Goal: Information Seeking & Learning: Find specific fact

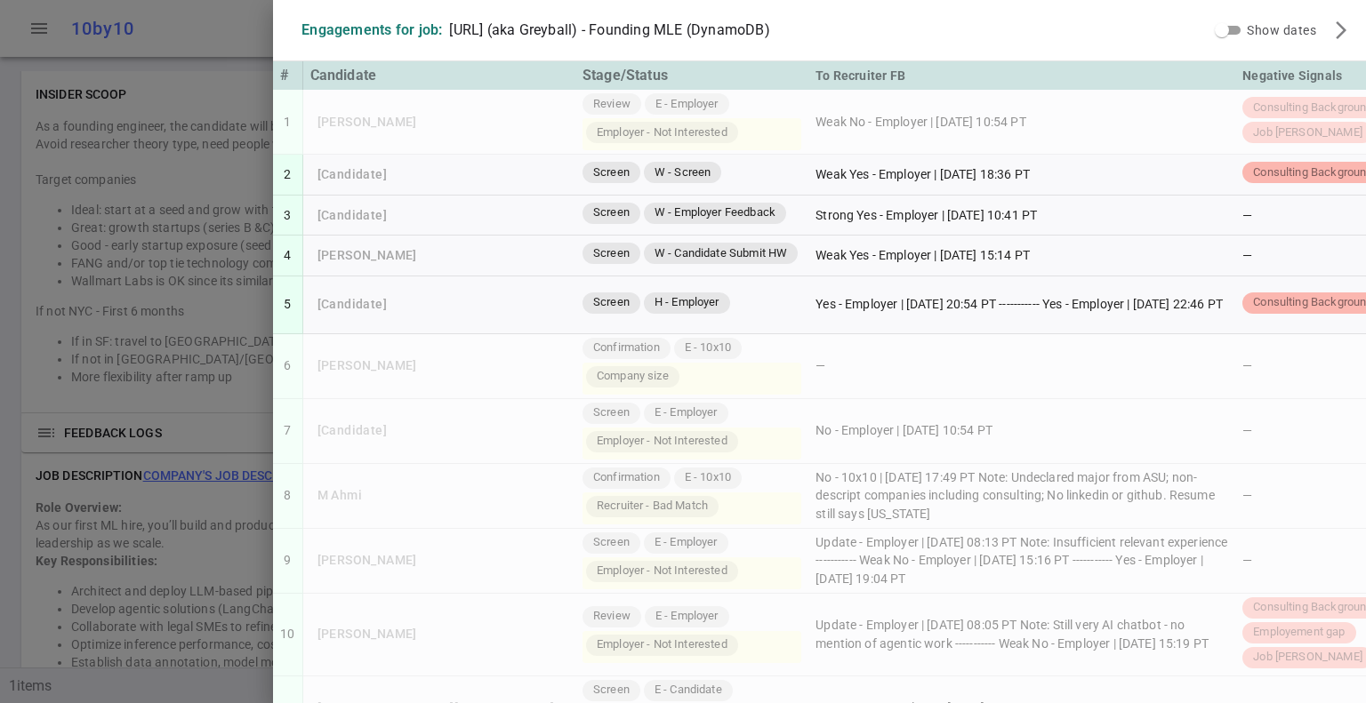
scroll to position [1482, 0]
click at [184, 24] on div at bounding box center [683, 351] width 1366 height 703
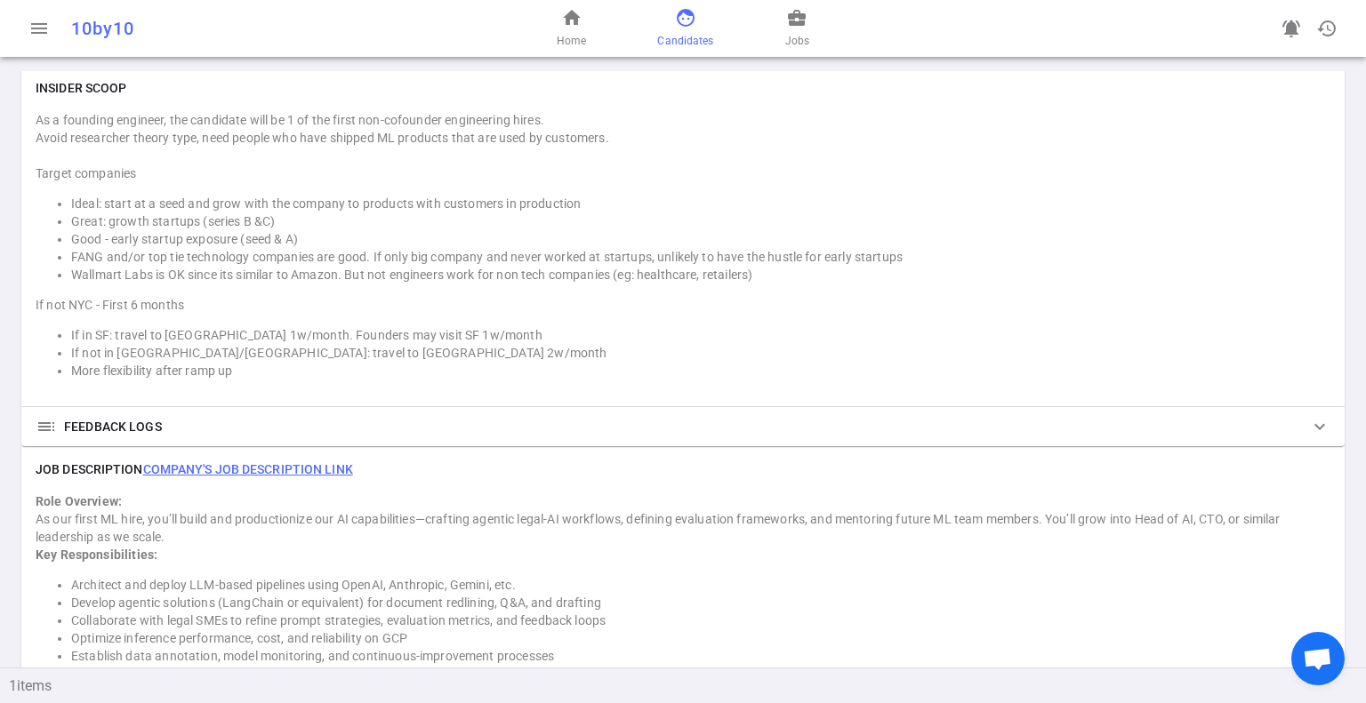
click at [699, 27] on link "face Candidates" at bounding box center [685, 28] width 56 height 43
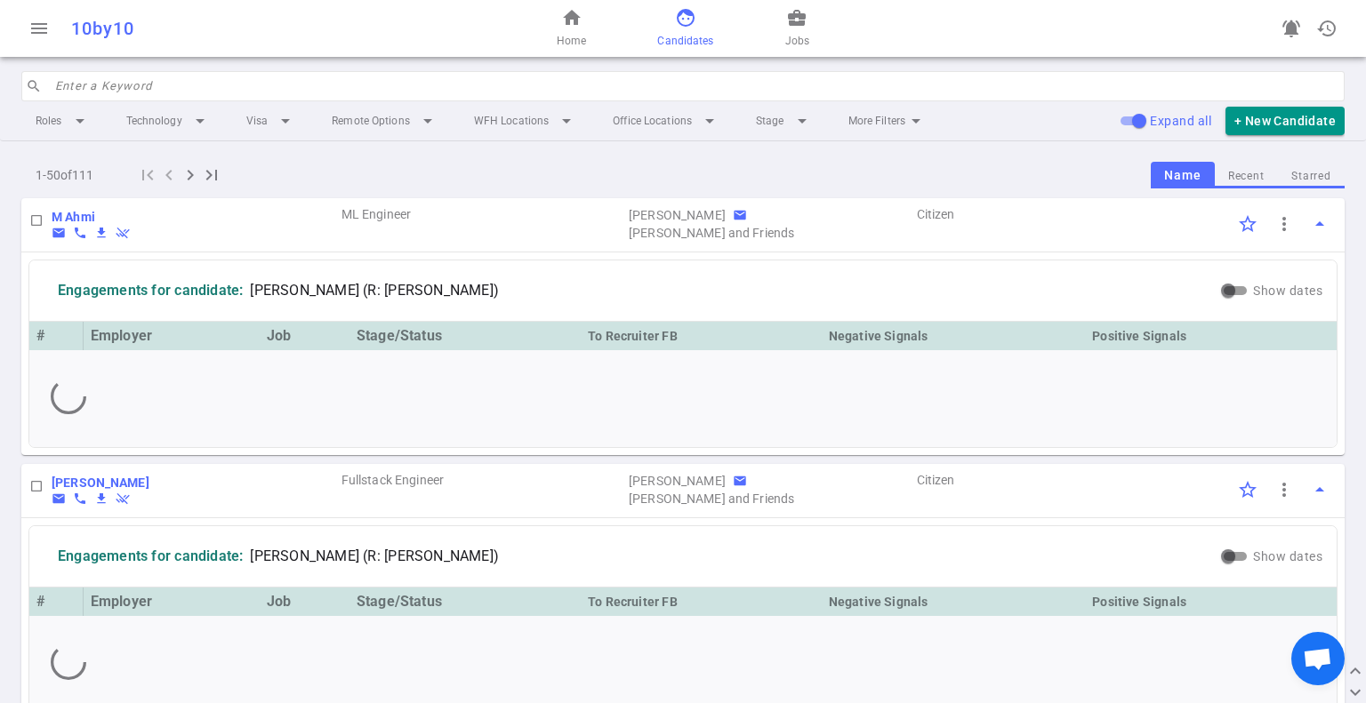
click at [553, 81] on input "search" at bounding box center [694, 86] width 1278 height 28
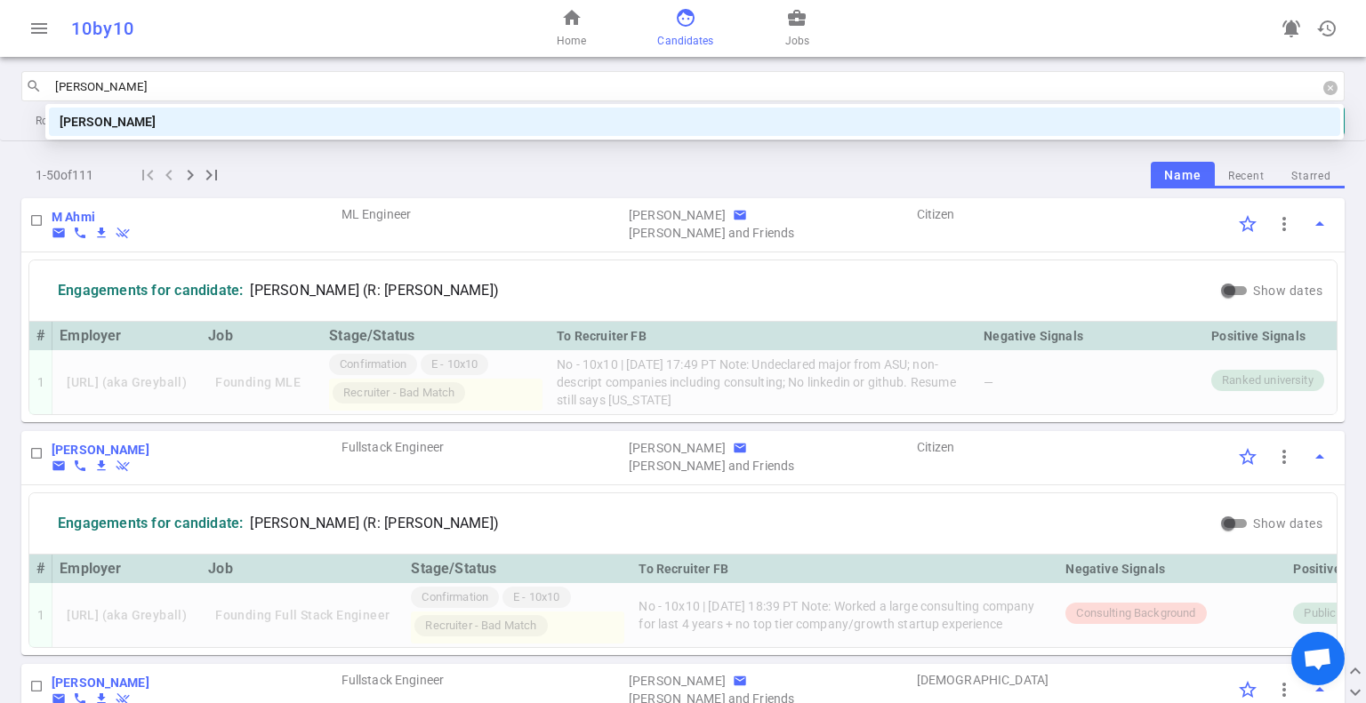
type input "jo"
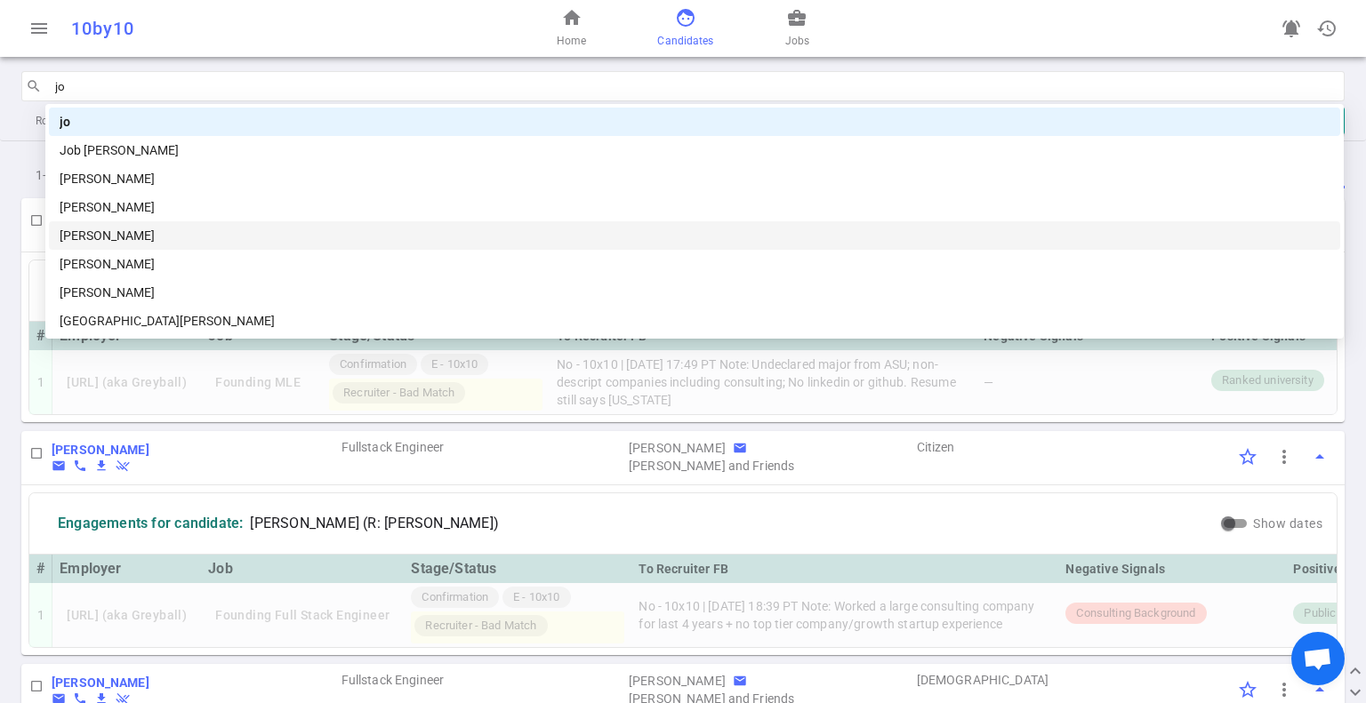
click at [73, 241] on div "[PERSON_NAME]" at bounding box center [695, 236] width 1270 height 20
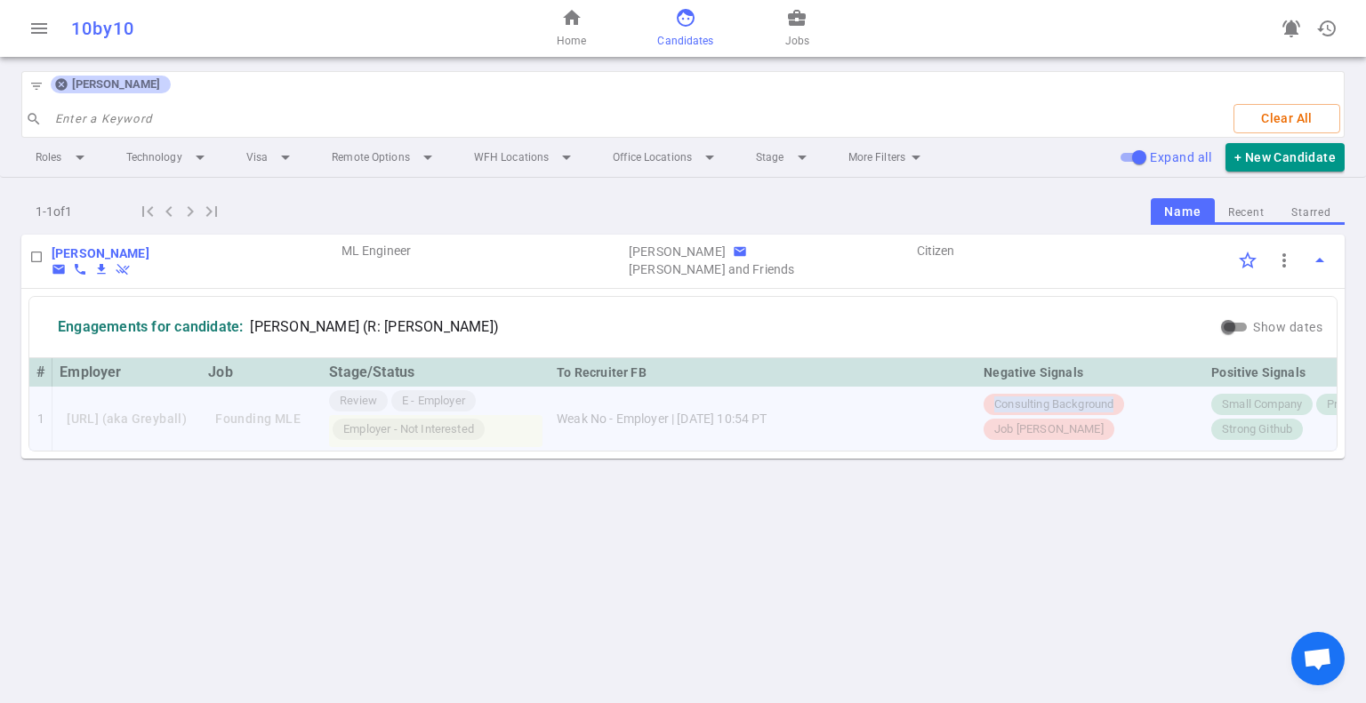
drag, startPoint x: 1032, startPoint y: 405, endPoint x: 1169, endPoint y: 401, distance: 137.0
click at [1169, 401] on div "Consulting Background Job [PERSON_NAME]" at bounding box center [1089, 419] width 213 height 50
copy span "Consulting Background"
drag, startPoint x: 1098, startPoint y: 426, endPoint x: 1028, endPoint y: 426, distance: 70.2
click at [1028, 426] on div "Job [PERSON_NAME]" at bounding box center [1048, 429] width 131 height 21
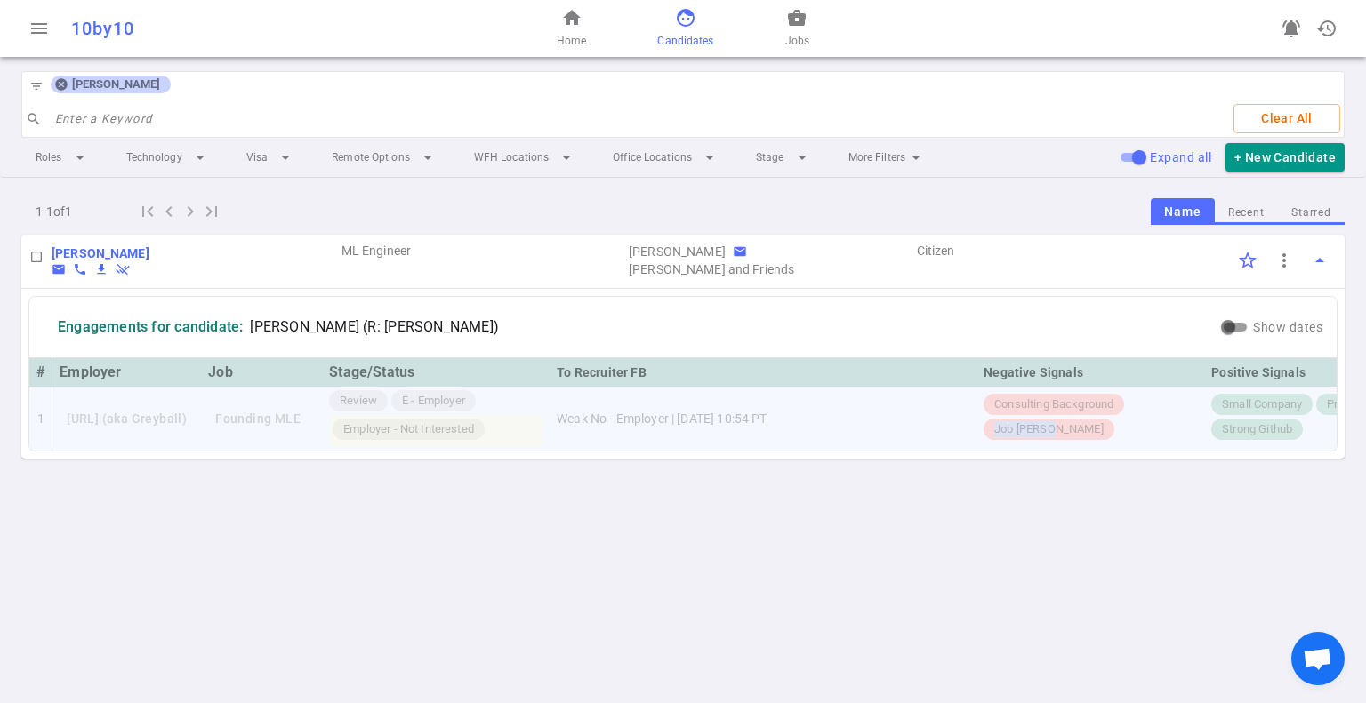
copy span "Job [PERSON_NAME]"
click at [60, 87] on icon at bounding box center [61, 85] width 12 height 12
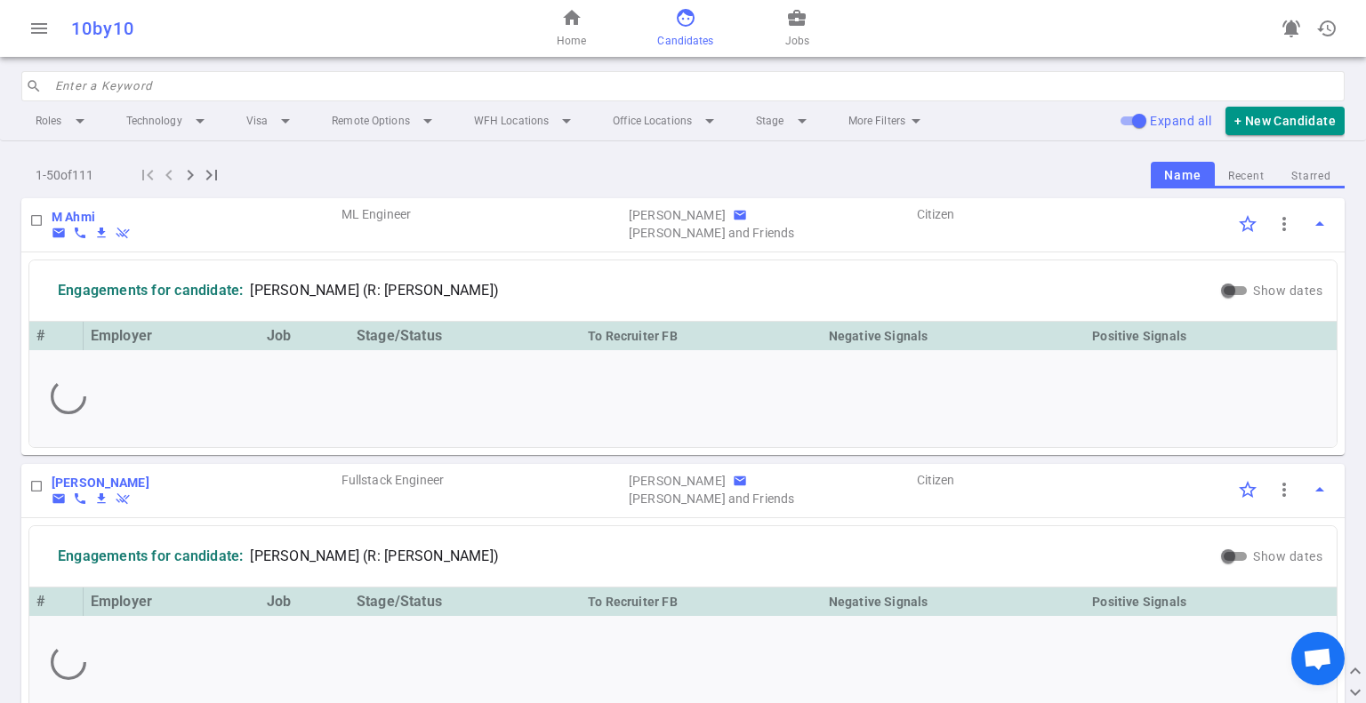
click at [206, 79] on input "search" at bounding box center [694, 86] width 1278 height 28
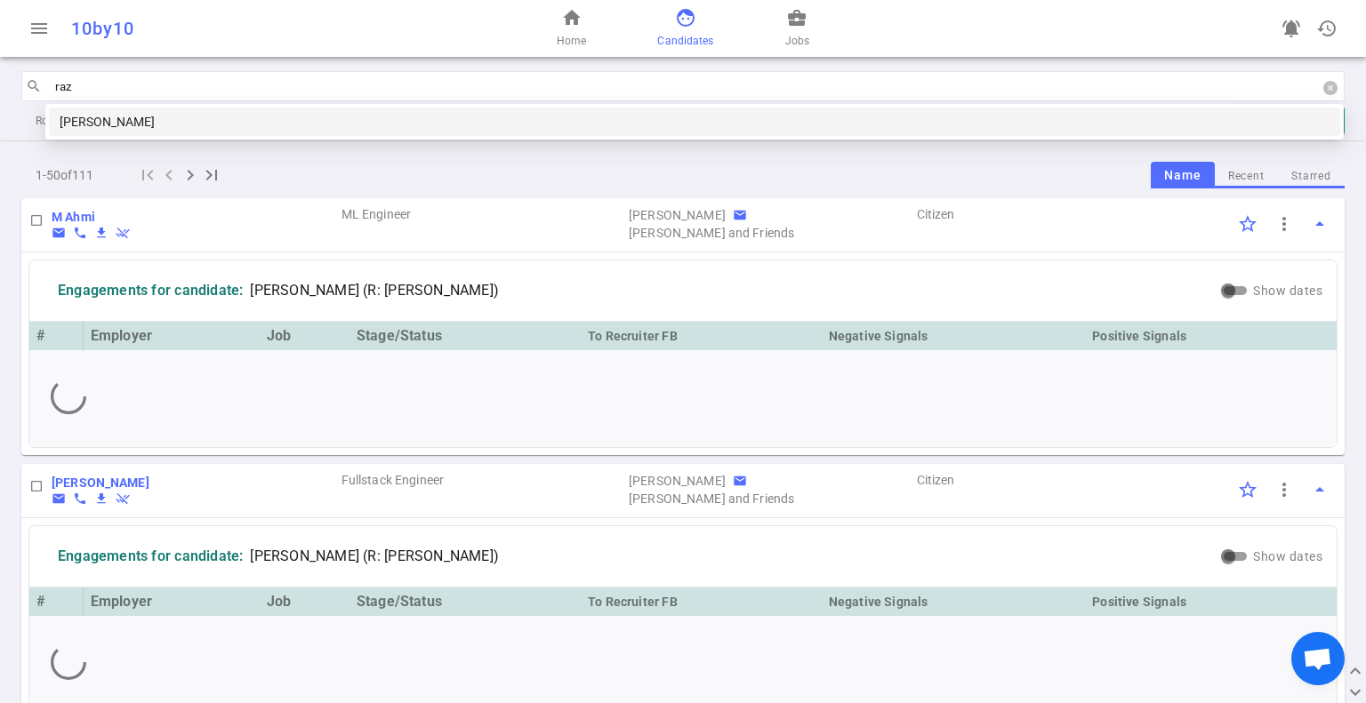
type input "razy"
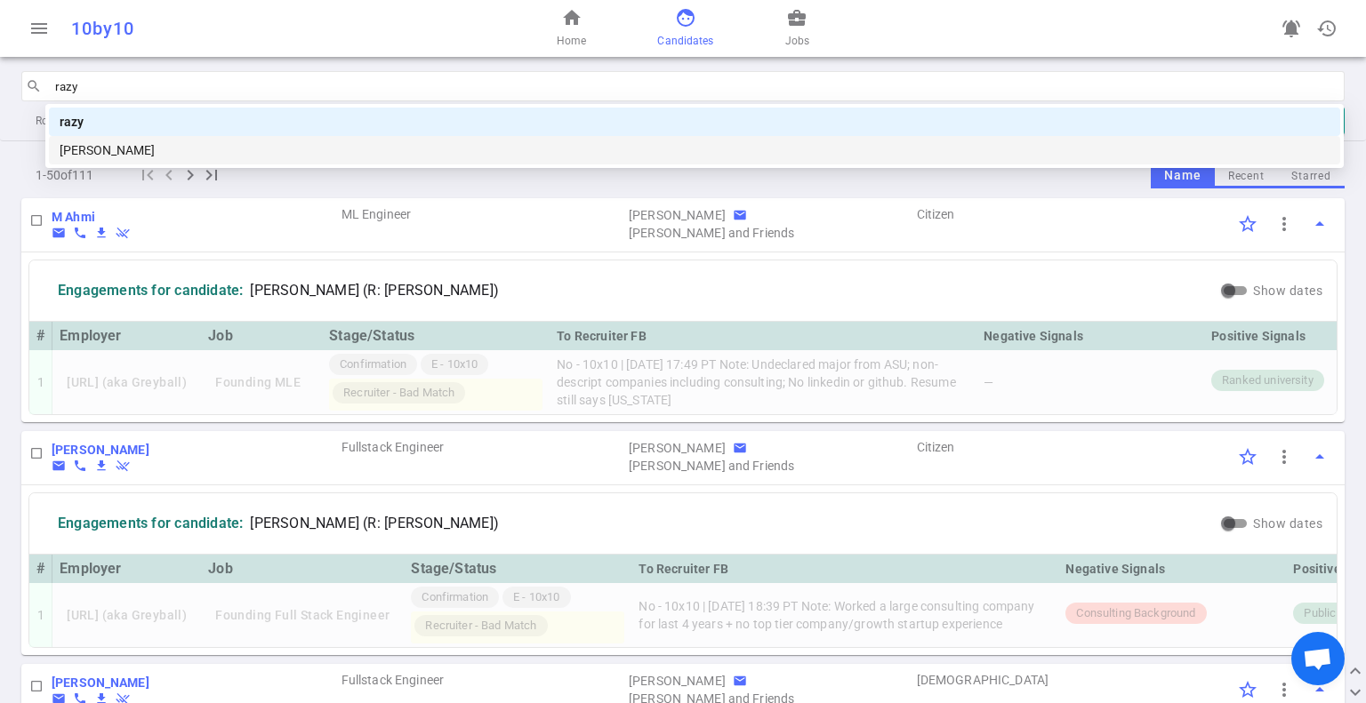
click at [151, 140] on div "[PERSON_NAME]" at bounding box center [695, 150] width 1270 height 20
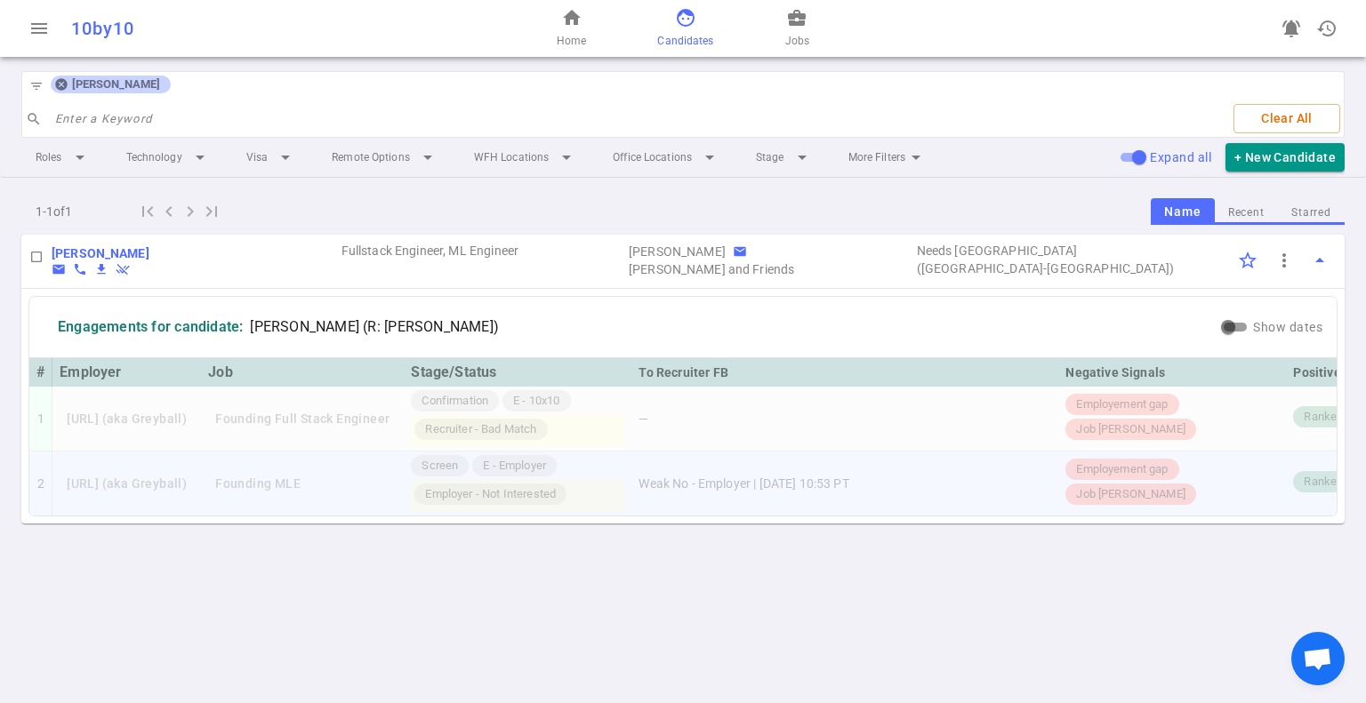
click at [688, 465] on td "Weak No - Employer | [DATE] 10:53 PT" at bounding box center [844, 484] width 427 height 64
drag, startPoint x: 605, startPoint y: 496, endPoint x: 463, endPoint y: 497, distance: 142.3
click at [463, 497] on div "Employer - Not Interested" at bounding box center [490, 494] width 152 height 21
copy span "Employer - Not Interested"
